Goal: Task Accomplishment & Management: Manage account settings

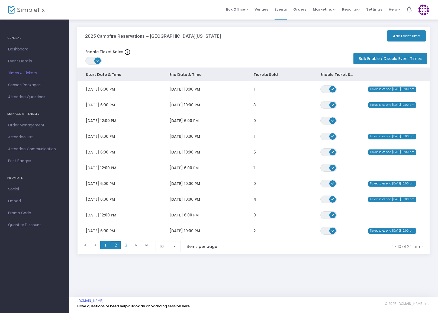
click at [116, 247] on span "2" at bounding box center [116, 245] width 10 height 8
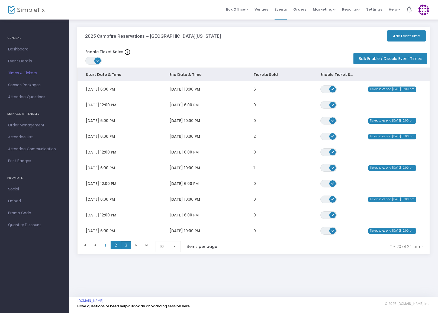
click at [126, 246] on span "3" at bounding box center [126, 245] width 10 height 8
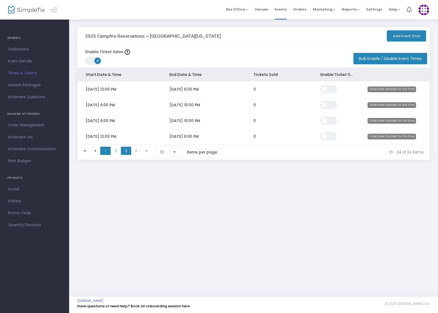
click at [105, 150] on span "1" at bounding box center [105, 151] width 10 height 8
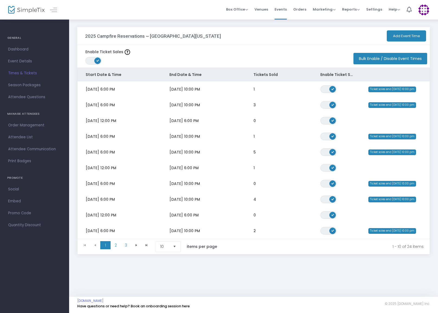
click at [32, 75] on span "Times & Tickets" at bounding box center [34, 73] width 53 height 7
click at [26, 60] on span "Event Details" at bounding box center [34, 61] width 53 height 7
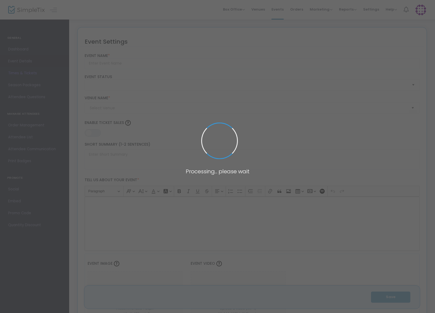
type input "2025 Campfire Reservations ~ [GEOGRAPHIC_DATA][US_STATE]"
type textarea "Cool fall nights = a private, warm cozy campfire at the [PERSON_NAME][GEOGRAPHI…"
type input "8.250 %"
type input "Reserve Campfire"
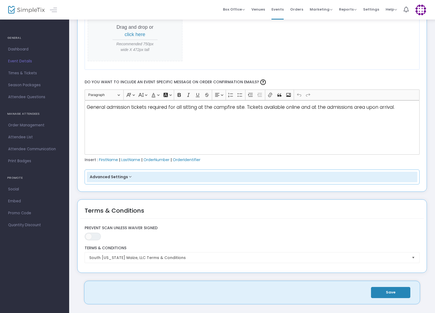
scroll to position [677, 0]
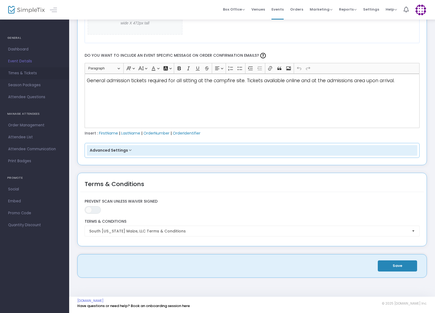
click at [27, 72] on span "Times & Tickets" at bounding box center [34, 73] width 53 height 7
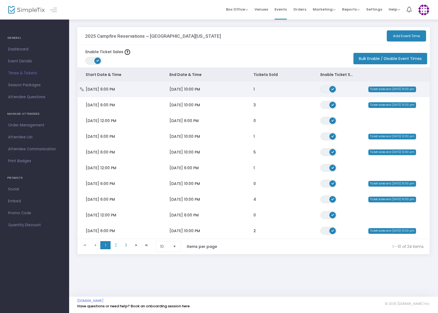
click at [176, 89] on span "[DATE] 10:00 PM" at bounding box center [185, 89] width 31 height 5
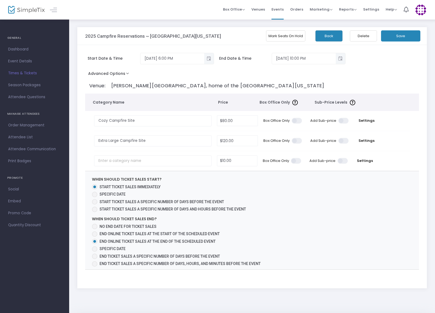
click at [125, 73] on button "Advanced Options" at bounding box center [109, 75] width 49 height 10
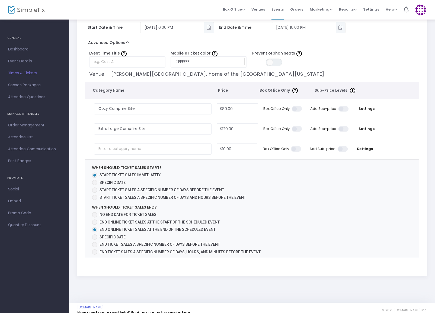
scroll to position [37, 0]
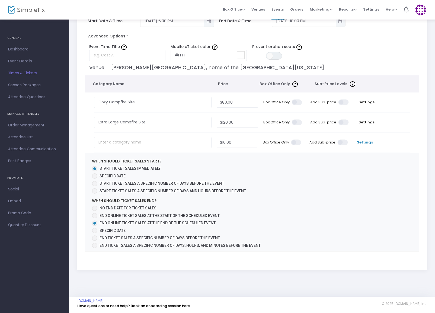
click at [365, 142] on span "Settings" at bounding box center [364, 142] width 23 height 5
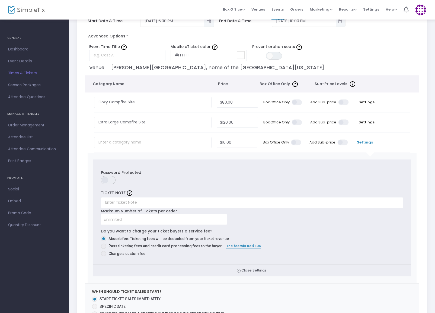
click at [104, 239] on span at bounding box center [103, 238] width 3 height 3
click at [104, 241] on input "Absorb fee: Ticketing fees will be deducted from your ticket revenue" at bounding box center [103, 241] width 0 height 0
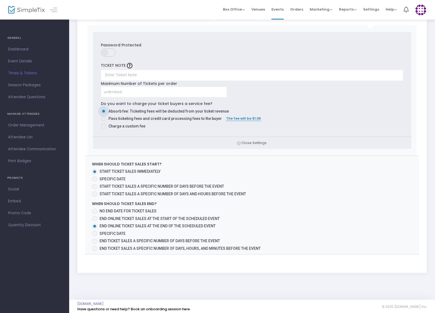
scroll to position [168, 0]
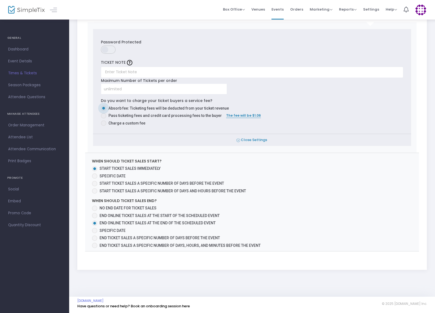
click at [238, 141] on icon at bounding box center [239, 140] width 4 height 5
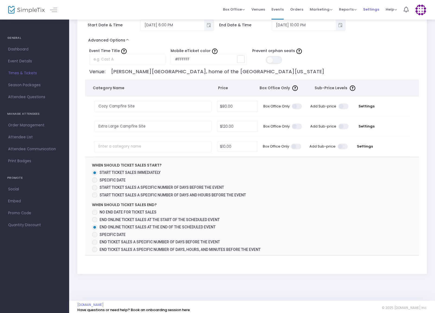
scroll to position [0, 0]
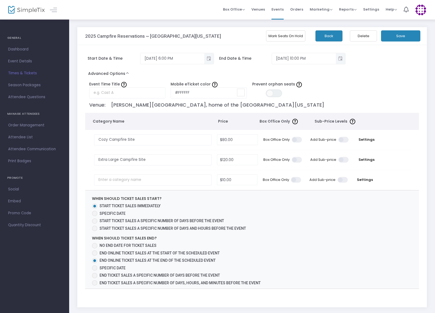
click at [23, 74] on span "Times & Tickets" at bounding box center [34, 73] width 53 height 7
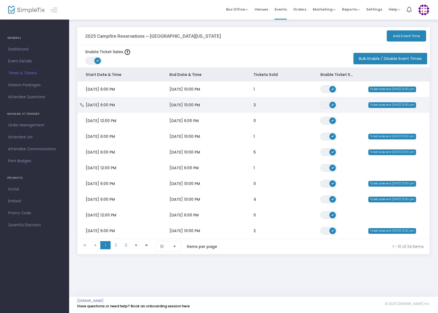
click at [103, 106] on span "[DATE] 6:00 PM" at bounding box center [100, 104] width 29 height 5
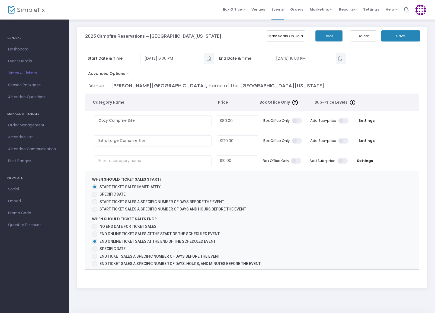
click at [36, 73] on span "Times & Tickets" at bounding box center [34, 73] width 53 height 7
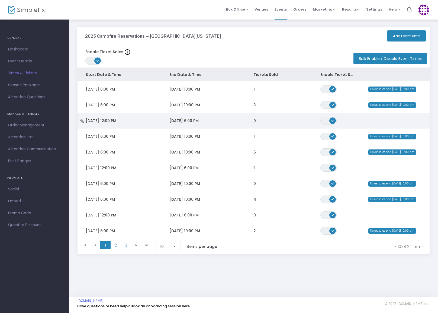
click at [112, 122] on span "[DATE] 12:00 PM" at bounding box center [101, 120] width 31 height 5
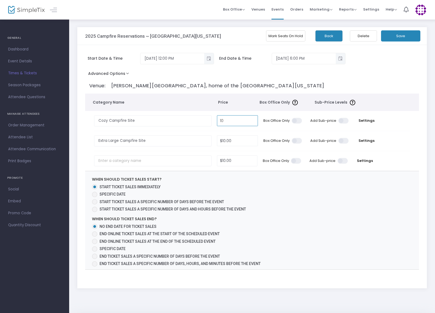
click at [225, 119] on input "10" at bounding box center [237, 121] width 40 height 10
type input "$80.00"
click at [226, 138] on input "10" at bounding box center [237, 141] width 40 height 10
type input "$120.00"
click at [406, 36] on button "Save" at bounding box center [400, 35] width 39 height 11
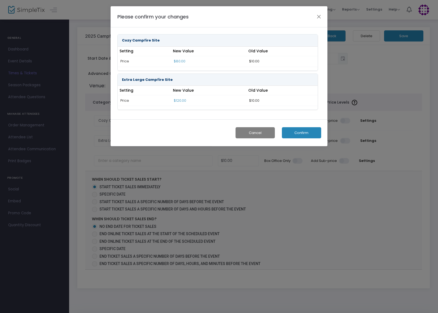
click at [310, 133] on button "Confirm" at bounding box center [301, 132] width 39 height 11
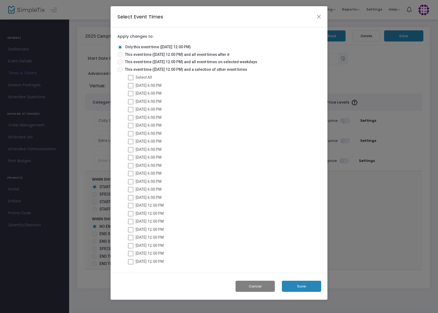
click at [304, 288] on button "Save" at bounding box center [301, 286] width 39 height 11
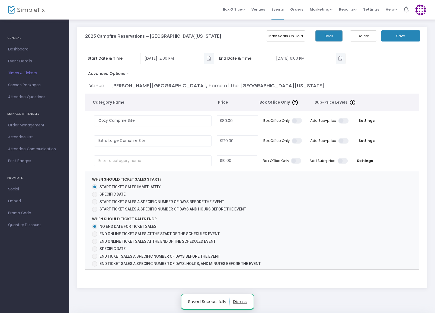
click at [330, 36] on button "Back" at bounding box center [329, 35] width 27 height 11
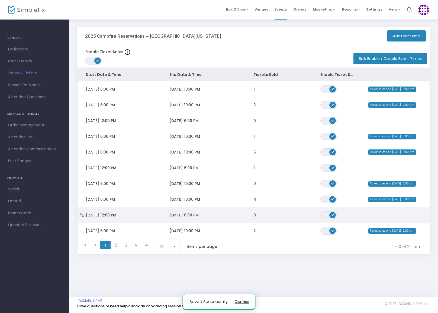
click at [109, 215] on span "[DATE] 12:00 PM" at bounding box center [101, 214] width 31 height 5
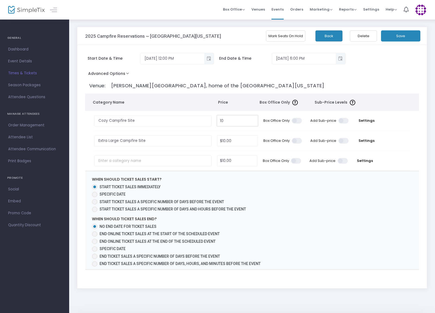
click at [224, 120] on input "10" at bounding box center [237, 121] width 40 height 10
type input "$80.00"
click at [228, 140] on input "10" at bounding box center [237, 141] width 40 height 10
type input "$120.00"
click at [397, 36] on button "Save" at bounding box center [400, 35] width 39 height 11
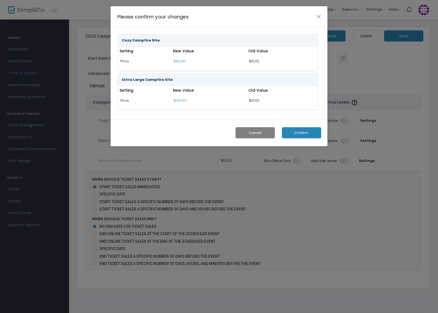
click at [309, 132] on button "Confirm" at bounding box center [301, 132] width 39 height 11
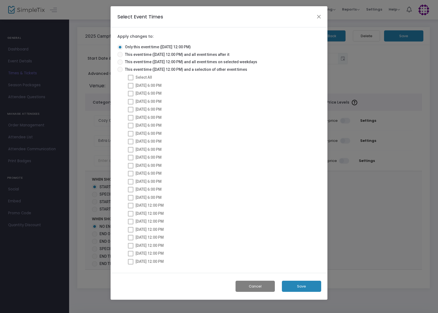
click at [301, 286] on button "Save" at bounding box center [301, 286] width 39 height 11
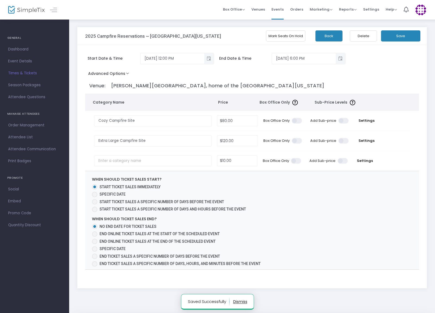
click at [323, 36] on button "Back" at bounding box center [329, 35] width 27 height 11
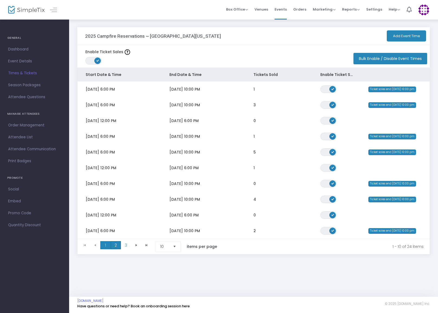
click at [116, 245] on span "2" at bounding box center [116, 245] width 10 height 8
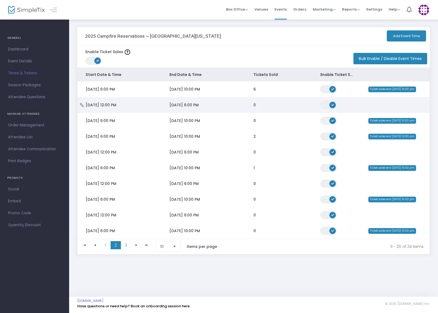
click at [111, 104] on span "[DATE] 12:00 PM" at bounding box center [101, 104] width 31 height 5
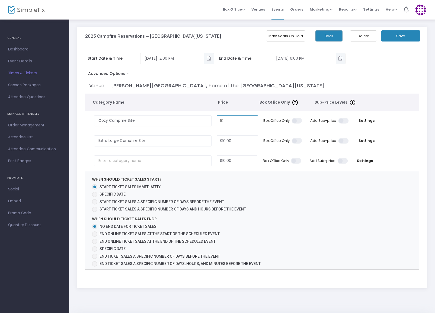
click at [224, 119] on input "10" at bounding box center [237, 121] width 40 height 10
click at [398, 35] on button "Save" at bounding box center [400, 35] width 39 height 11
type input "$80.00"
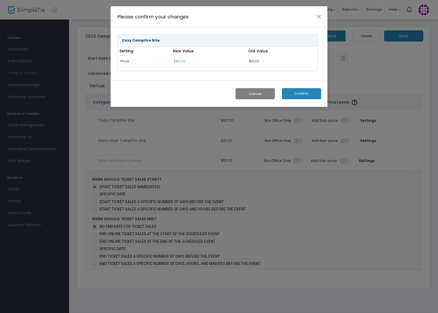
click at [296, 93] on button "Confirm" at bounding box center [301, 93] width 39 height 11
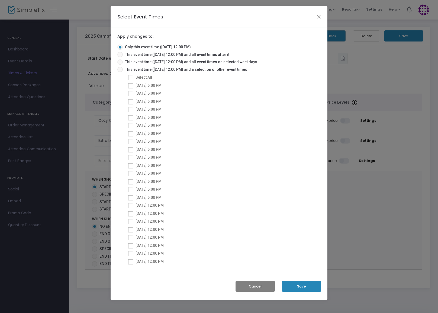
click at [299, 287] on button "Save" at bounding box center [301, 286] width 39 height 11
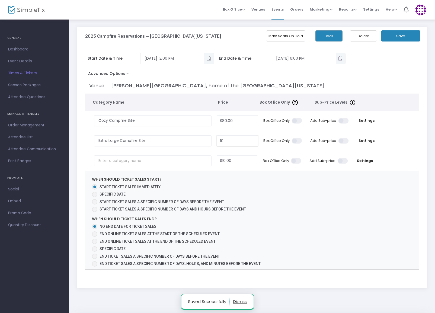
click at [225, 140] on input "10" at bounding box center [237, 141] width 40 height 10
type input "$120.00"
click at [400, 35] on button "Save" at bounding box center [400, 35] width 39 height 11
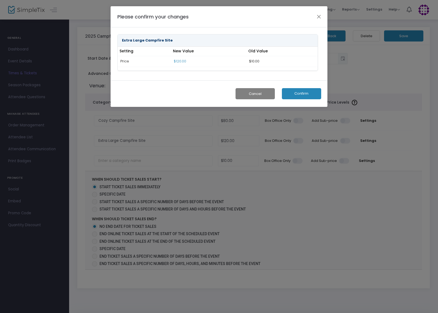
click at [294, 95] on button "Confirm" at bounding box center [301, 93] width 39 height 11
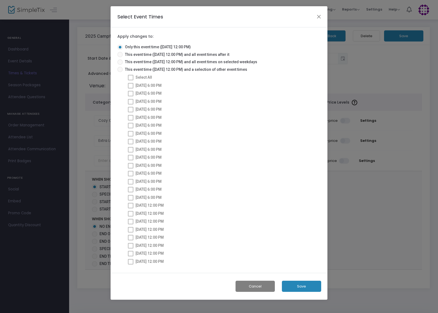
click at [296, 288] on button "Save" at bounding box center [301, 286] width 39 height 11
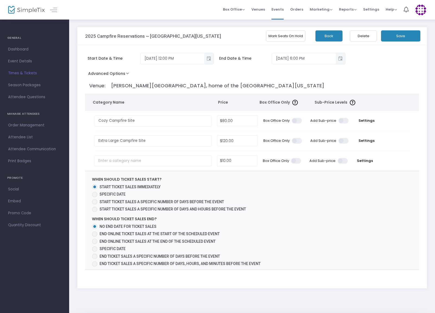
click at [327, 36] on button "Back" at bounding box center [329, 35] width 27 height 11
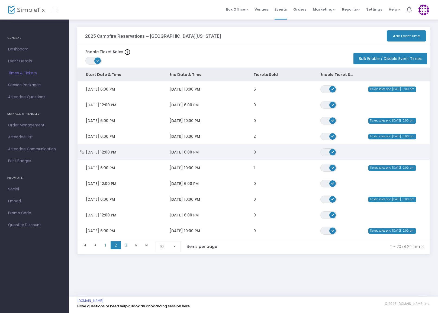
click at [107, 153] on span "[DATE] 12:00 PM" at bounding box center [101, 151] width 31 height 5
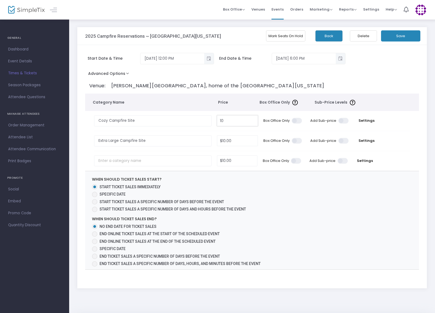
click at [227, 121] on input "10" at bounding box center [237, 121] width 40 height 10
type input "$80.00"
click at [226, 140] on input "10" at bounding box center [237, 141] width 40 height 10
type input "$120.00"
click at [402, 37] on button "Save" at bounding box center [400, 35] width 39 height 11
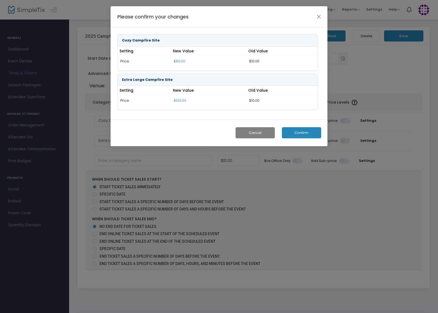
click at [303, 132] on button "Confirm" at bounding box center [301, 132] width 39 height 11
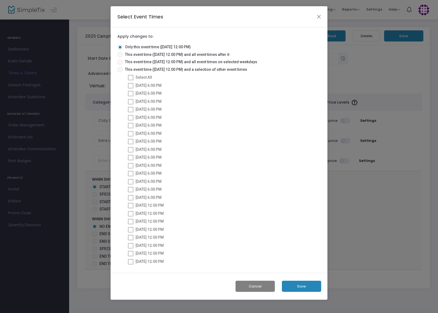
click at [302, 284] on button "Save" at bounding box center [301, 286] width 39 height 11
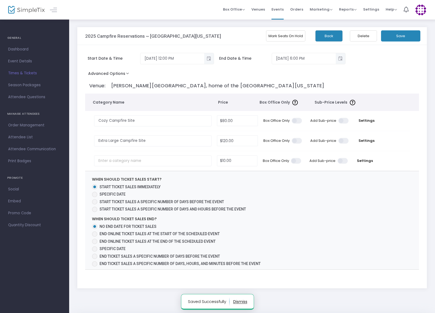
click at [327, 37] on button "Back" at bounding box center [329, 35] width 27 height 11
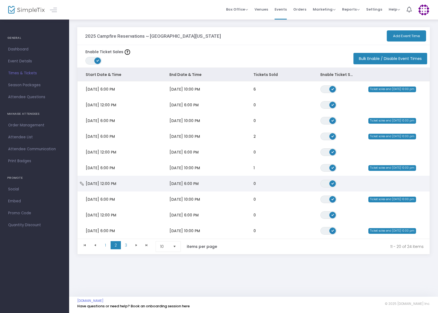
click at [102, 183] on span "[DATE] 12:00 PM" at bounding box center [101, 183] width 31 height 5
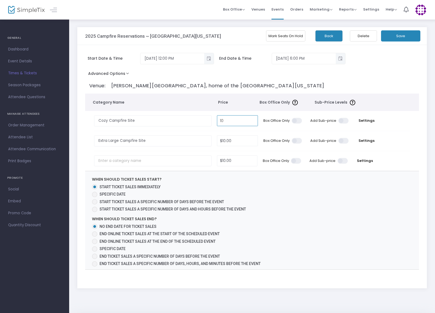
click at [224, 118] on input "10" at bounding box center [237, 121] width 40 height 10
type input "$80.00"
click at [225, 139] on input "10" at bounding box center [237, 141] width 40 height 10
type input "$120.00"
click at [407, 36] on button "Save" at bounding box center [400, 35] width 39 height 11
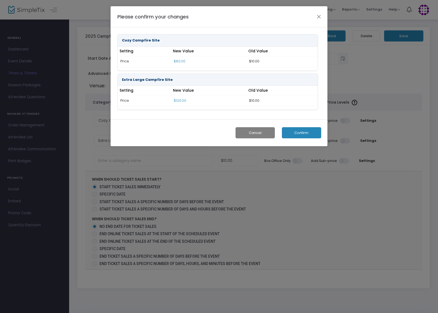
click at [302, 134] on button "Confirm" at bounding box center [301, 132] width 39 height 11
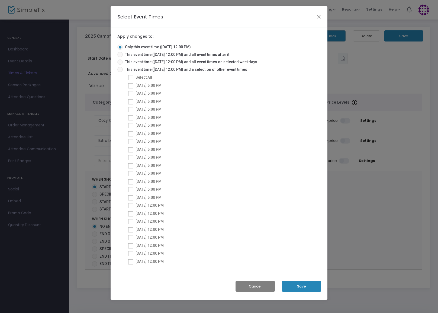
click at [299, 286] on button "Save" at bounding box center [301, 286] width 39 height 11
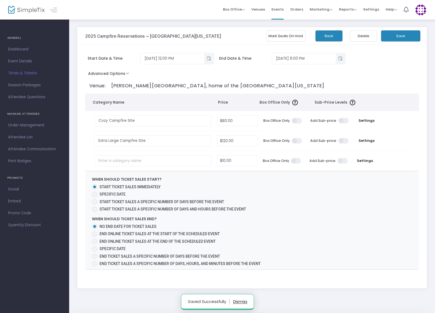
click at [325, 37] on button "Back" at bounding box center [329, 35] width 27 height 11
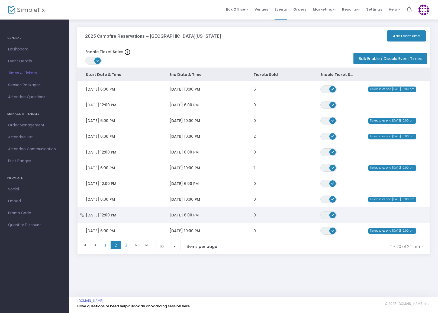
click at [116, 214] on span "[DATE] 12:00 PM" at bounding box center [101, 214] width 31 height 5
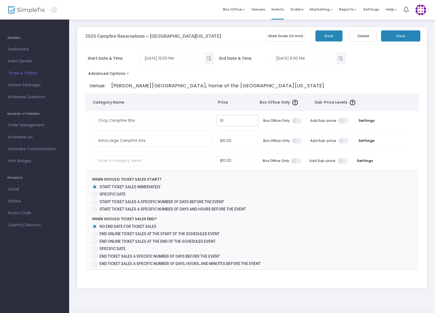
click at [225, 121] on input "10" at bounding box center [237, 121] width 40 height 10
type input "$80.00"
click at [230, 139] on input "10" at bounding box center [237, 141] width 40 height 10
type input "$120.00"
click at [398, 34] on button "Save" at bounding box center [400, 35] width 39 height 11
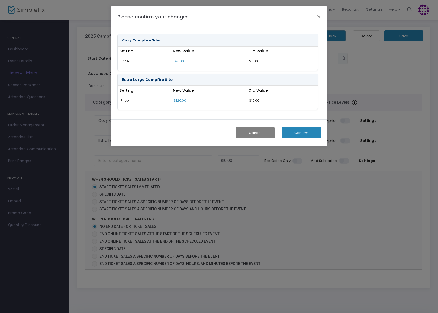
click at [302, 136] on button "Confirm" at bounding box center [301, 132] width 39 height 11
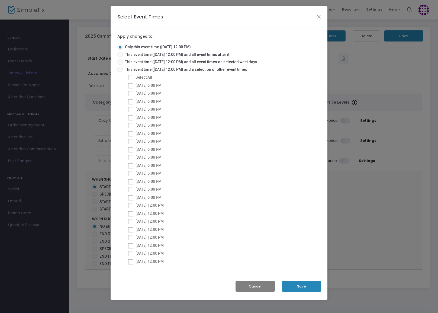
click at [305, 286] on button "Save" at bounding box center [301, 286] width 39 height 11
